Goal: Information Seeking & Learning: Learn about a topic

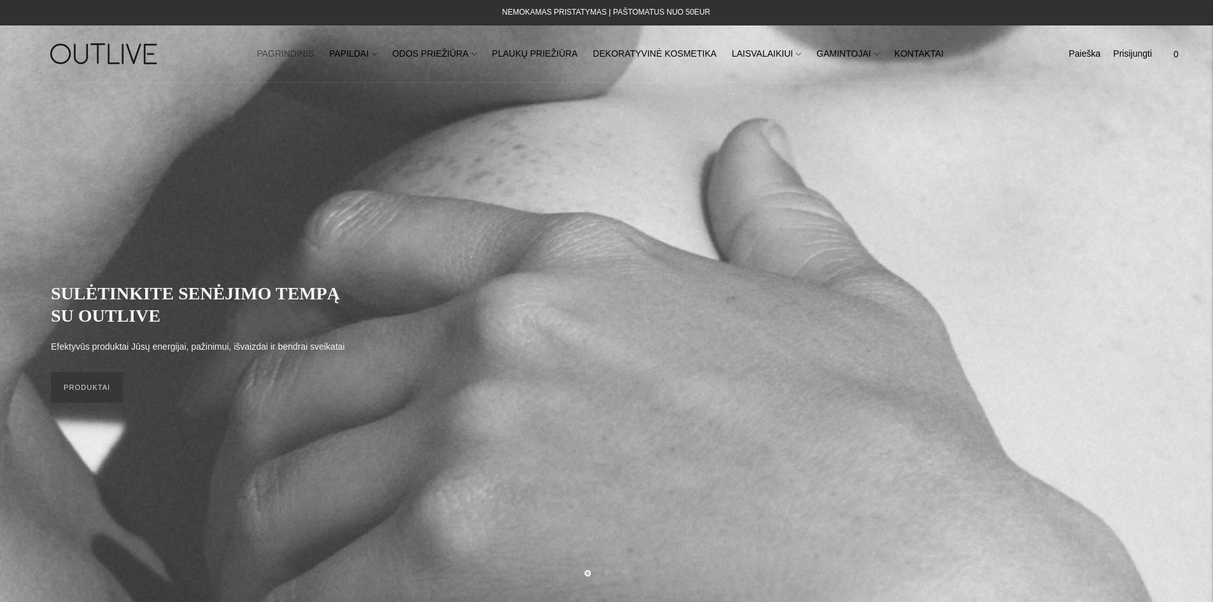
click at [310, 52] on link "PAGRINDINIS" at bounding box center [285, 54] width 57 height 28
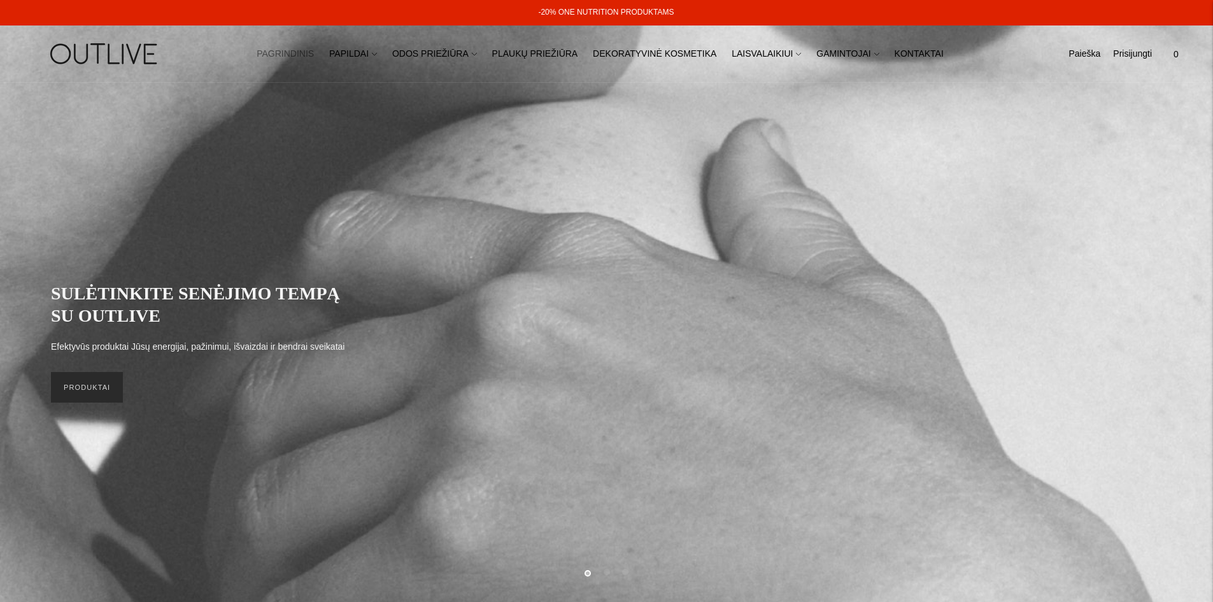
click at [89, 398] on link "PRODUKTAI" at bounding box center [87, 387] width 72 height 31
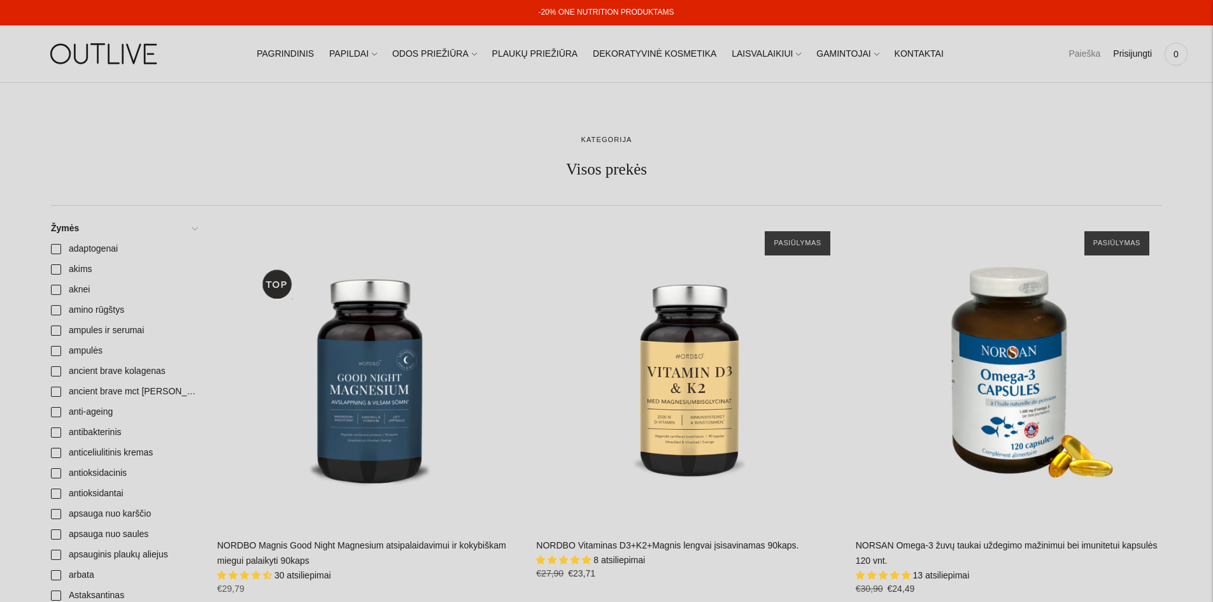
click at [1088, 57] on link "Paieška" at bounding box center [1084, 54] width 32 height 28
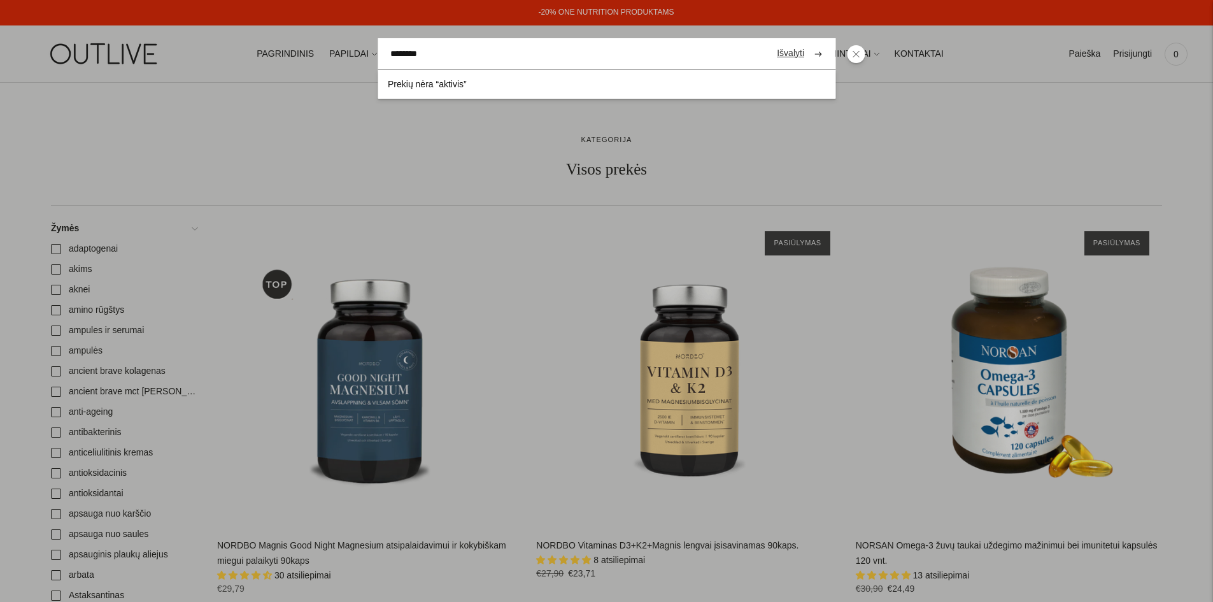
type input "********"
click at [807, 41] on button "submit" at bounding box center [818, 53] width 22 height 25
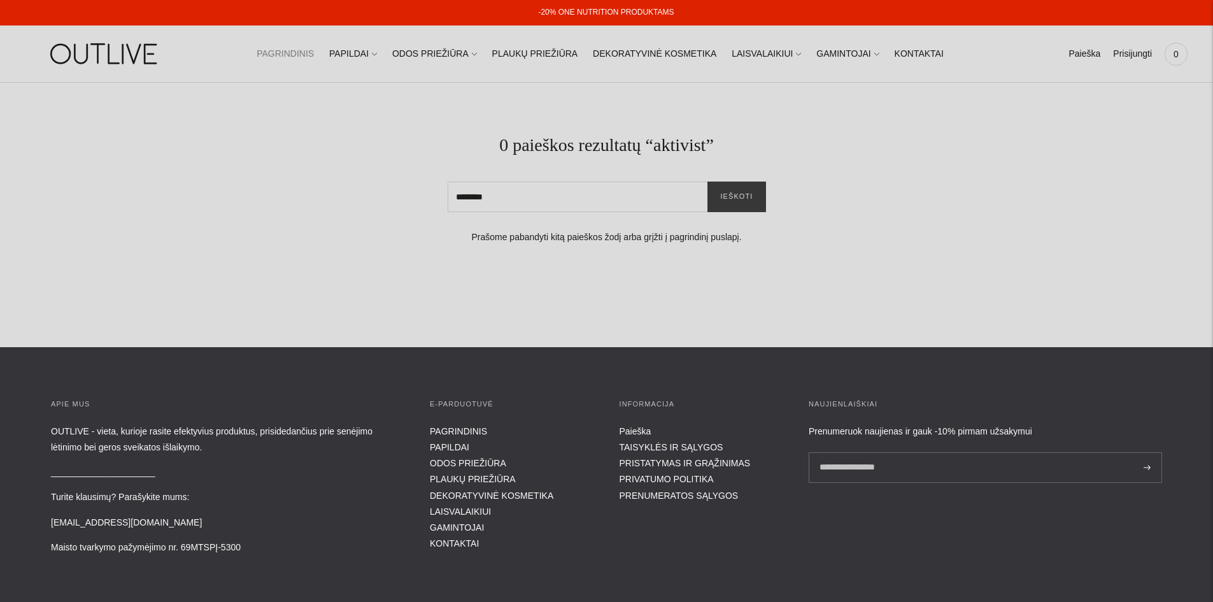
click at [307, 57] on link "PAGRINDINIS" at bounding box center [285, 54] width 57 height 28
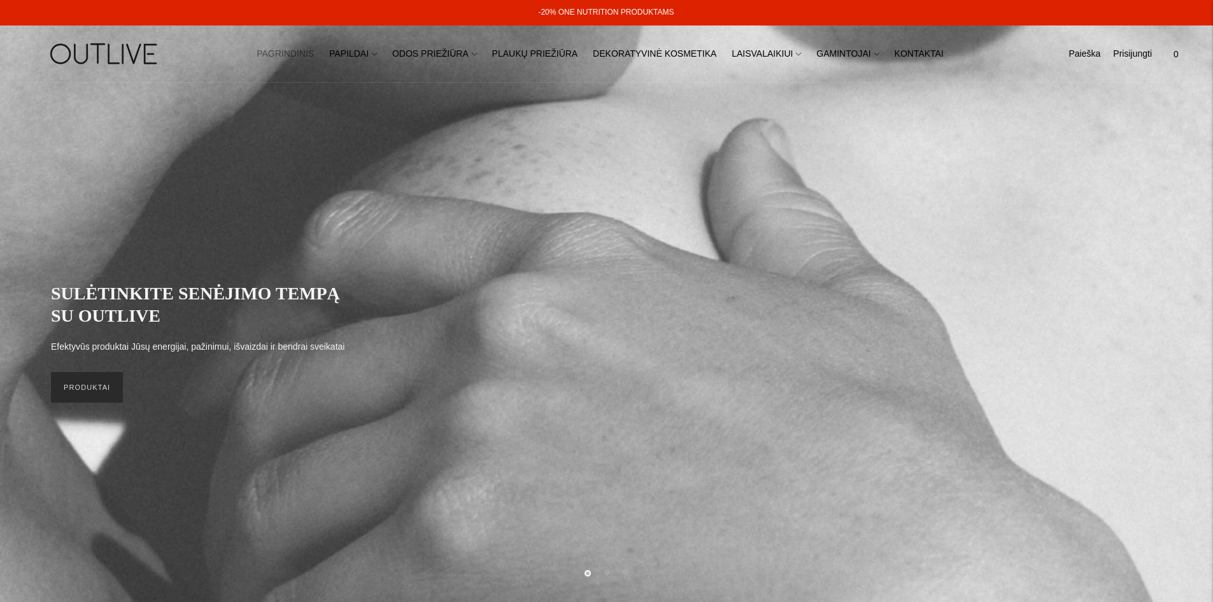
click at [99, 400] on link "PRODUKTAI" at bounding box center [87, 387] width 72 height 31
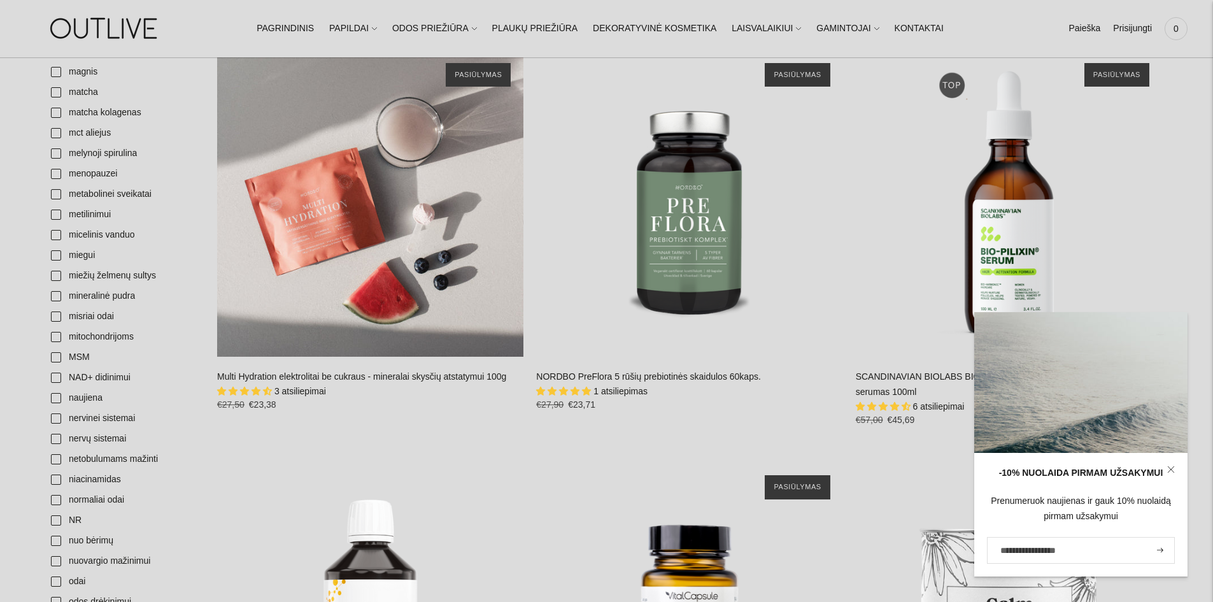
scroll to position [2799, 0]
